Goal: Information Seeking & Learning: Learn about a topic

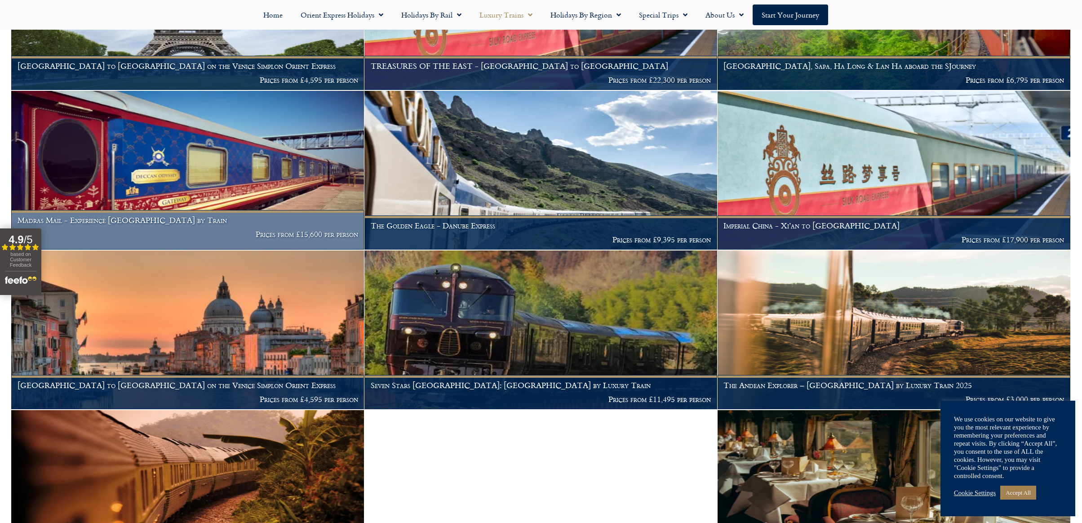
scroll to position [296, 0]
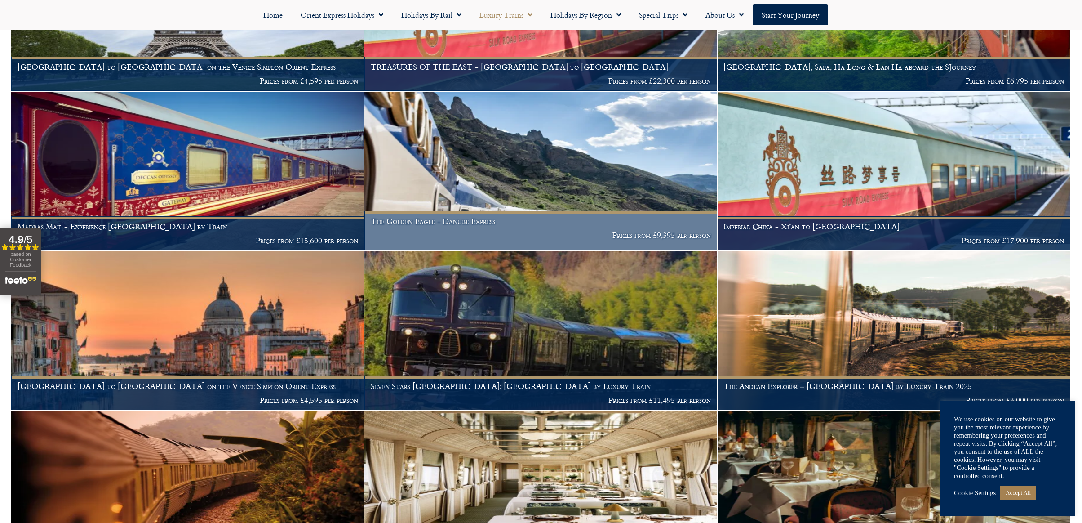
click at [405, 160] on img at bounding box center [540, 171] width 353 height 159
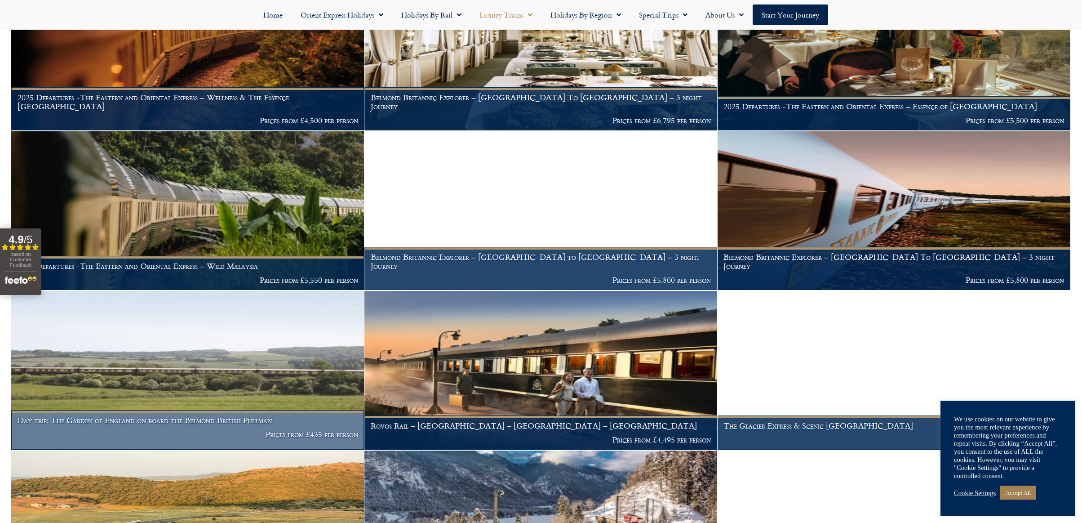
scroll to position [944, 0]
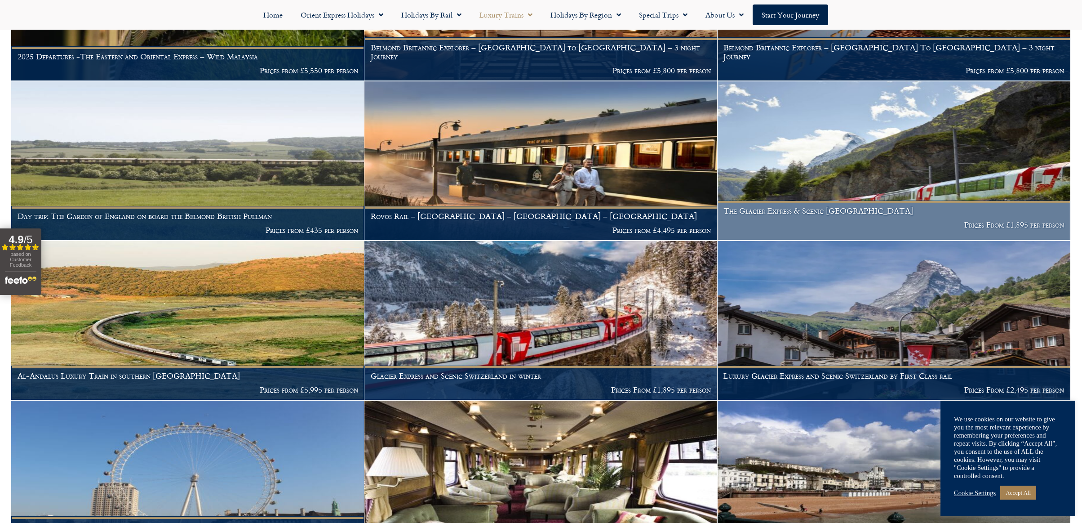
click at [802, 162] on img at bounding box center [894, 160] width 353 height 159
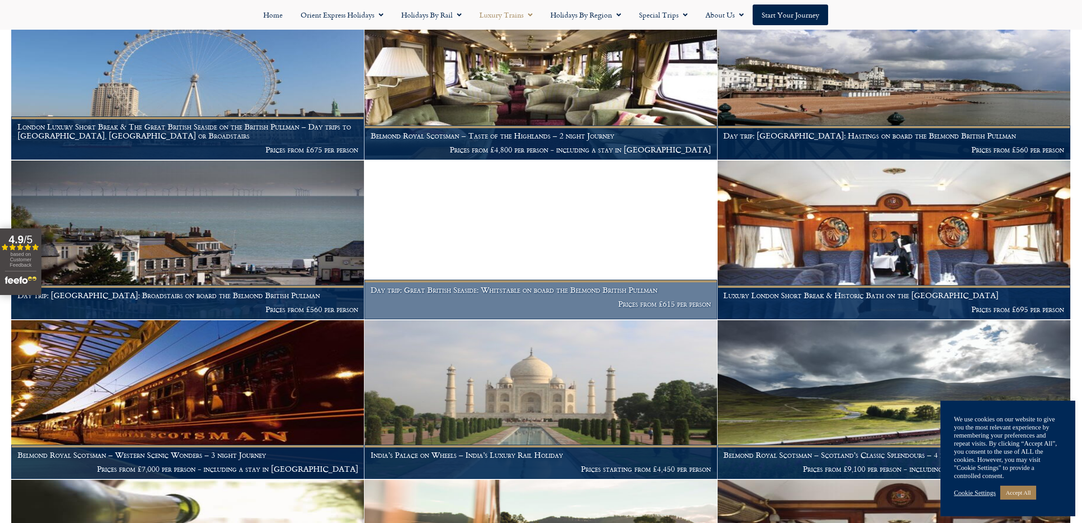
scroll to position [1413, 0]
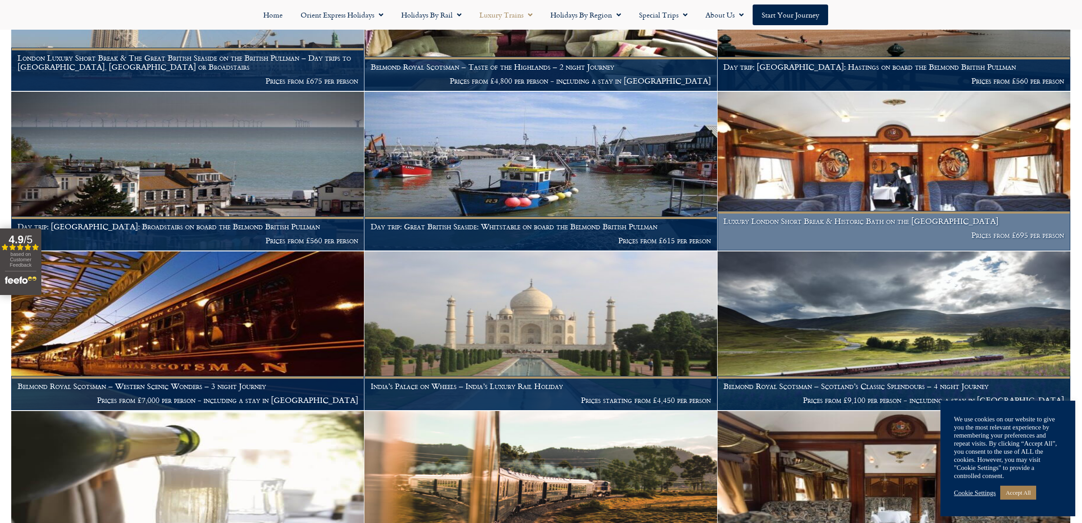
click at [880, 175] on img at bounding box center [894, 171] width 353 height 159
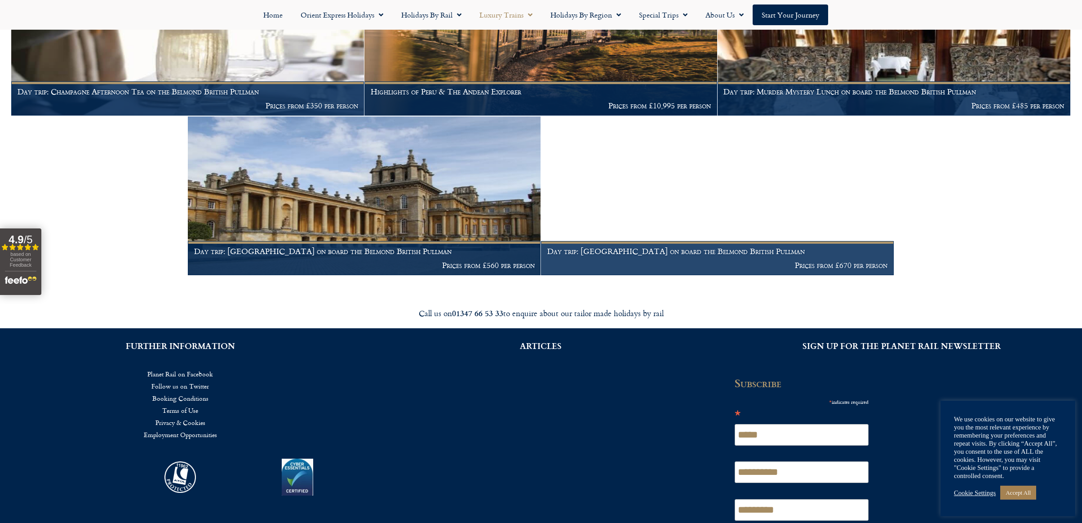
scroll to position [1941, 0]
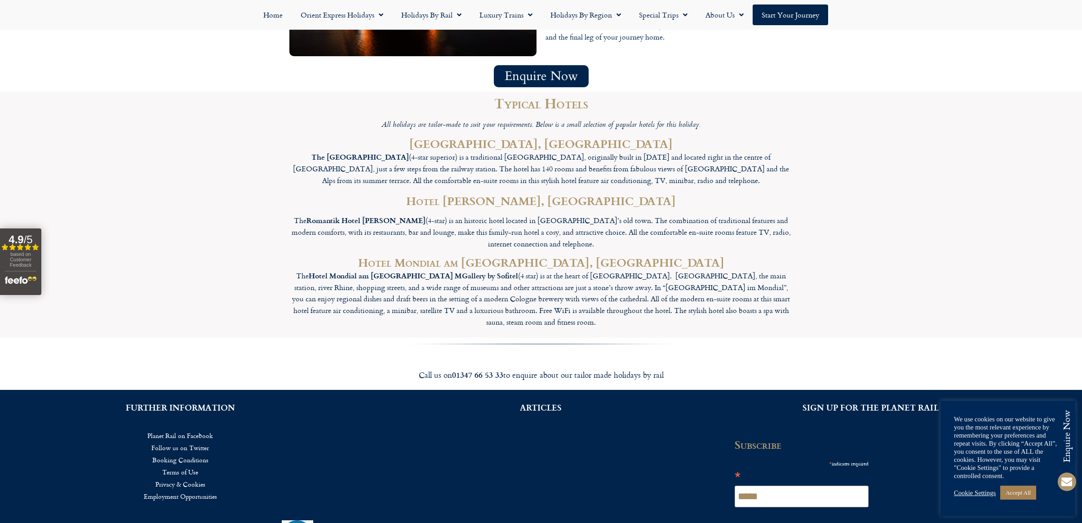
scroll to position [3087, 0]
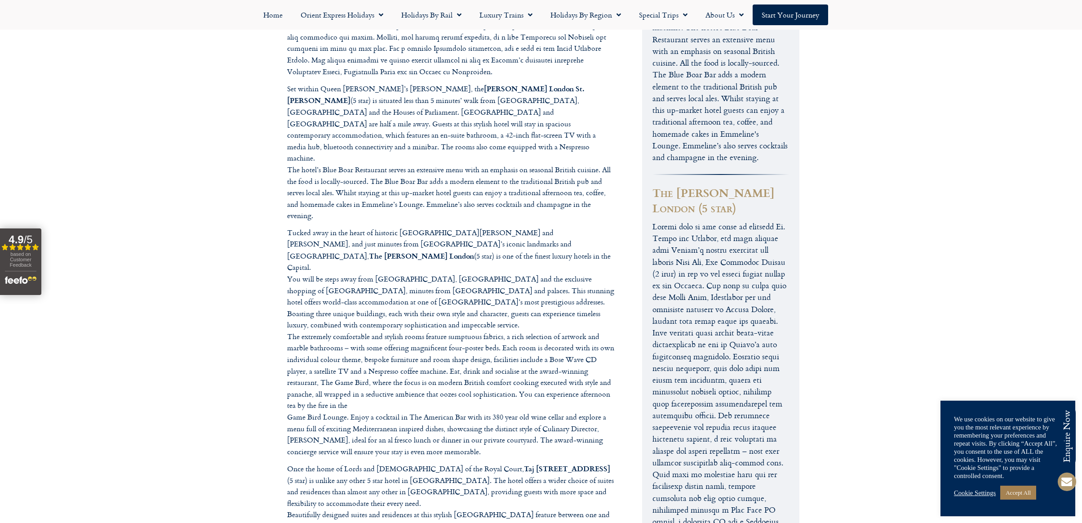
scroll to position [3172, 0]
